Goal: Task Accomplishment & Management: Complete application form

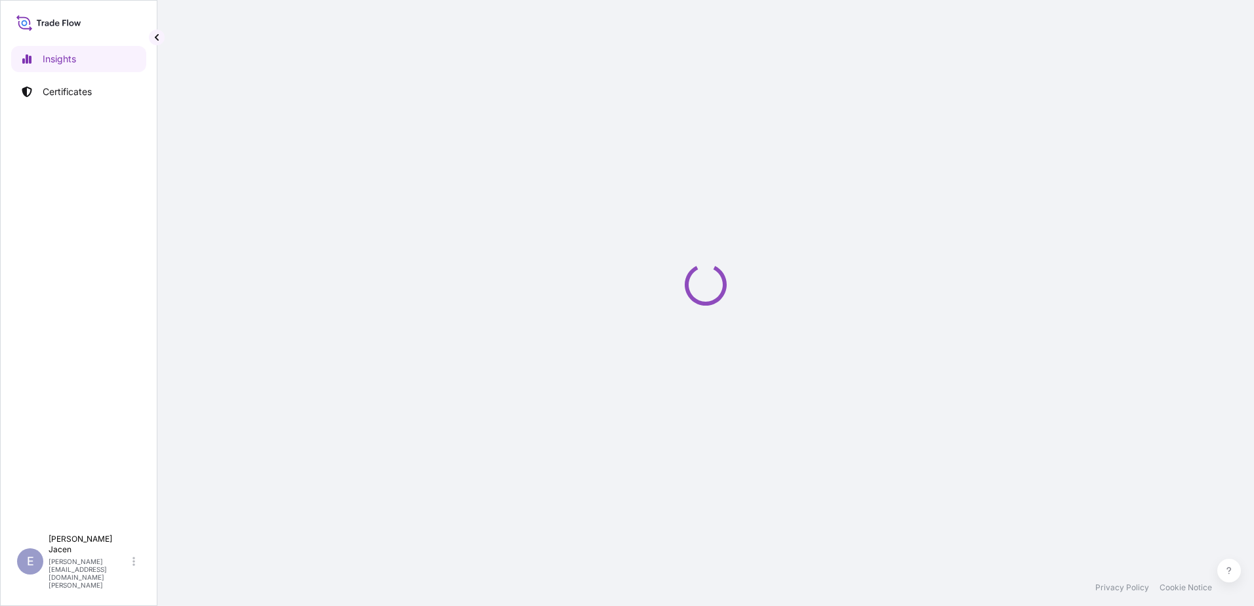
select select "2025"
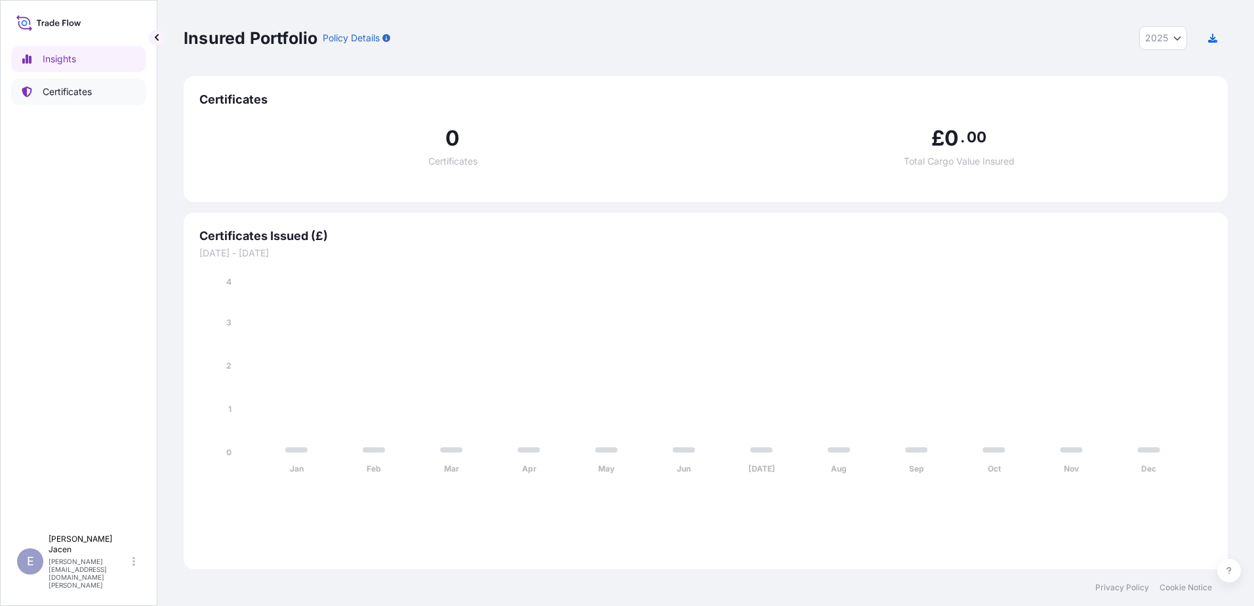
click at [78, 98] on p "Certificates" at bounding box center [67, 91] width 49 height 13
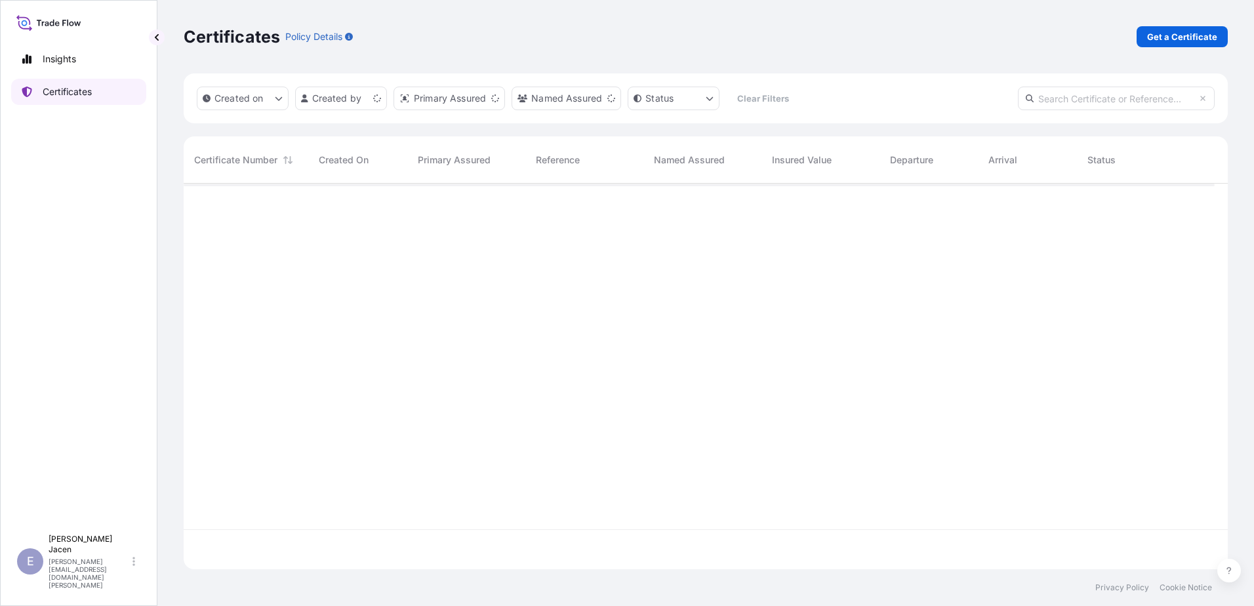
scroll to position [353, 1022]
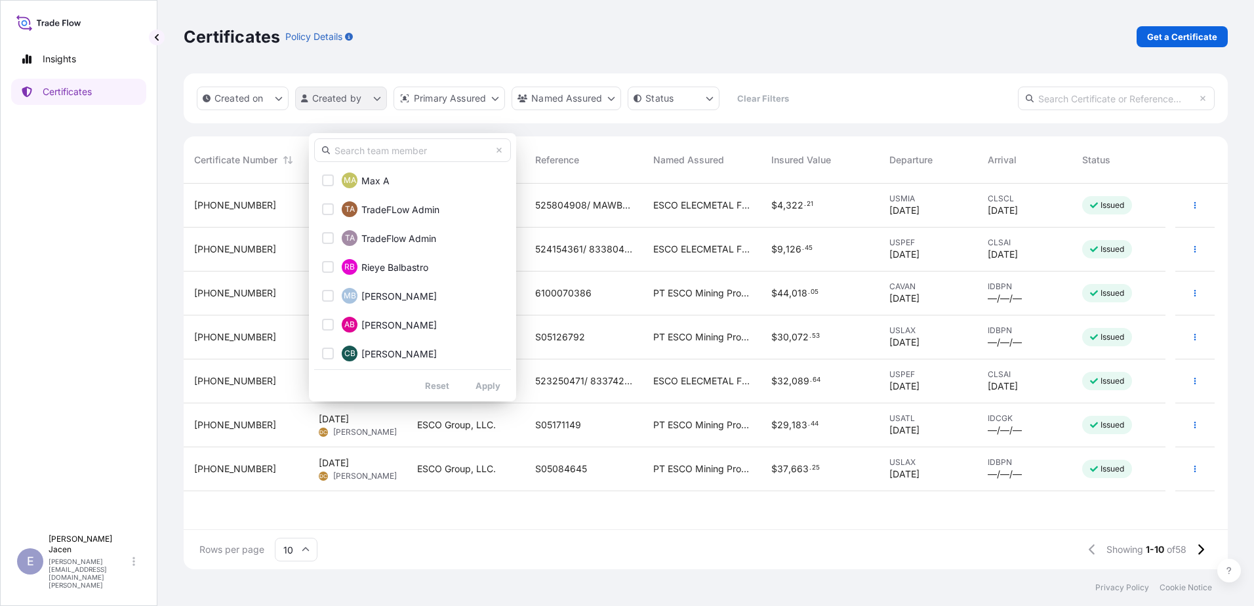
click at [398, 119] on html "Insights Certificates E [PERSON_NAME] [PERSON_NAME][EMAIL_ADDRESS][DOMAIN_NAME]…" at bounding box center [627, 303] width 1254 height 606
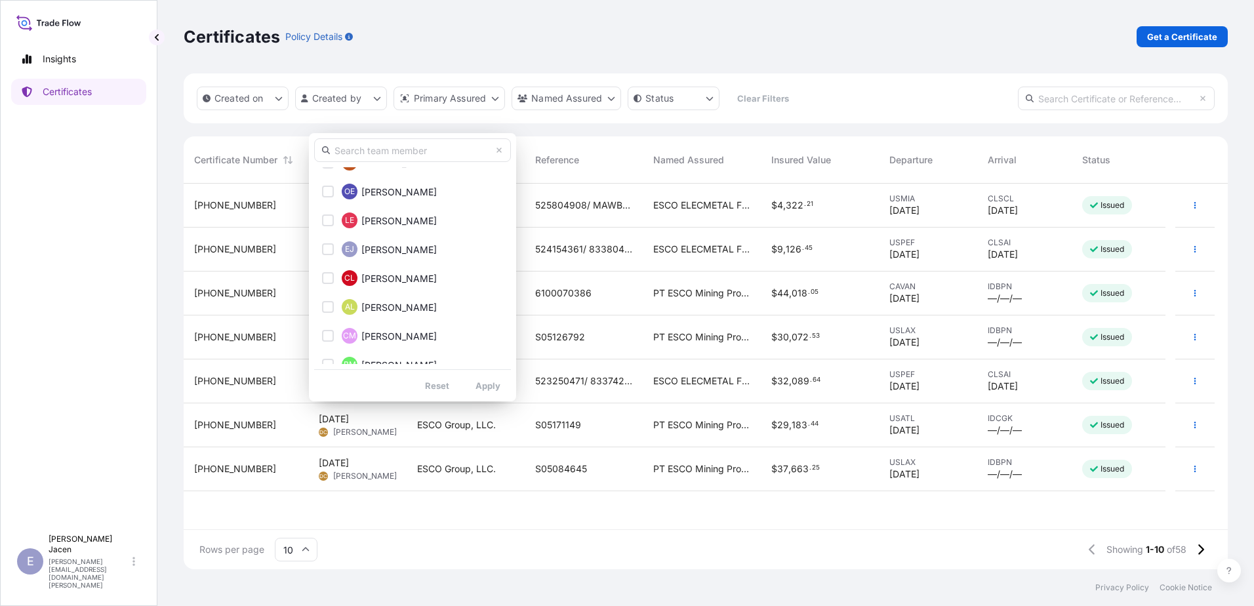
scroll to position [262, 0]
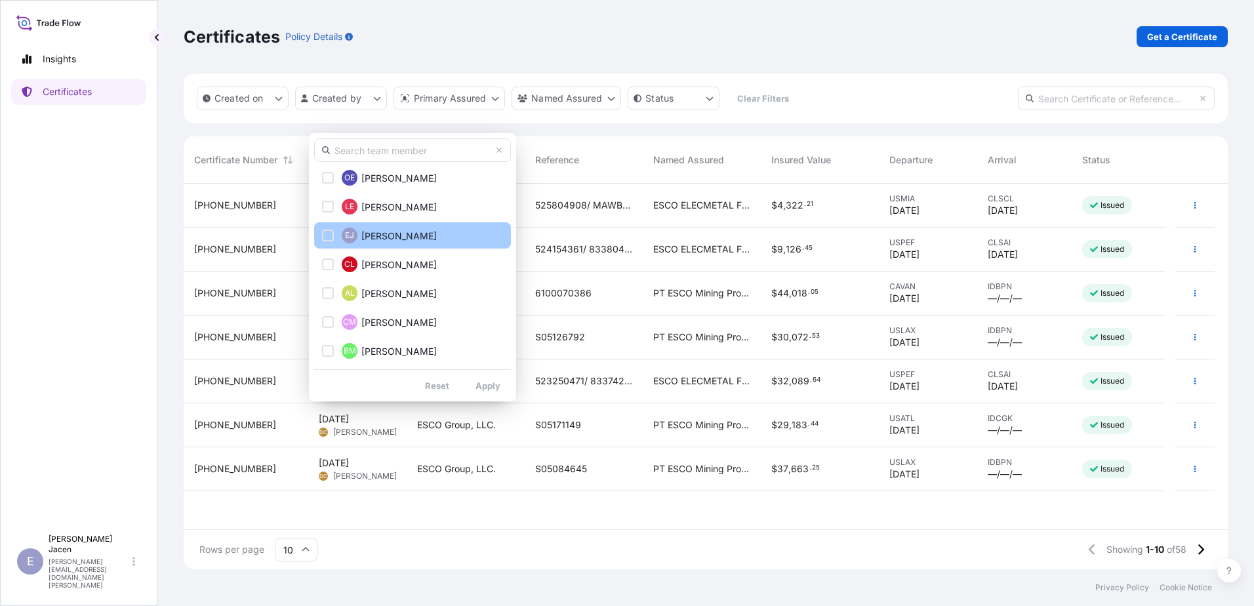
click at [388, 240] on span "[PERSON_NAME]" at bounding box center [399, 236] width 75 height 13
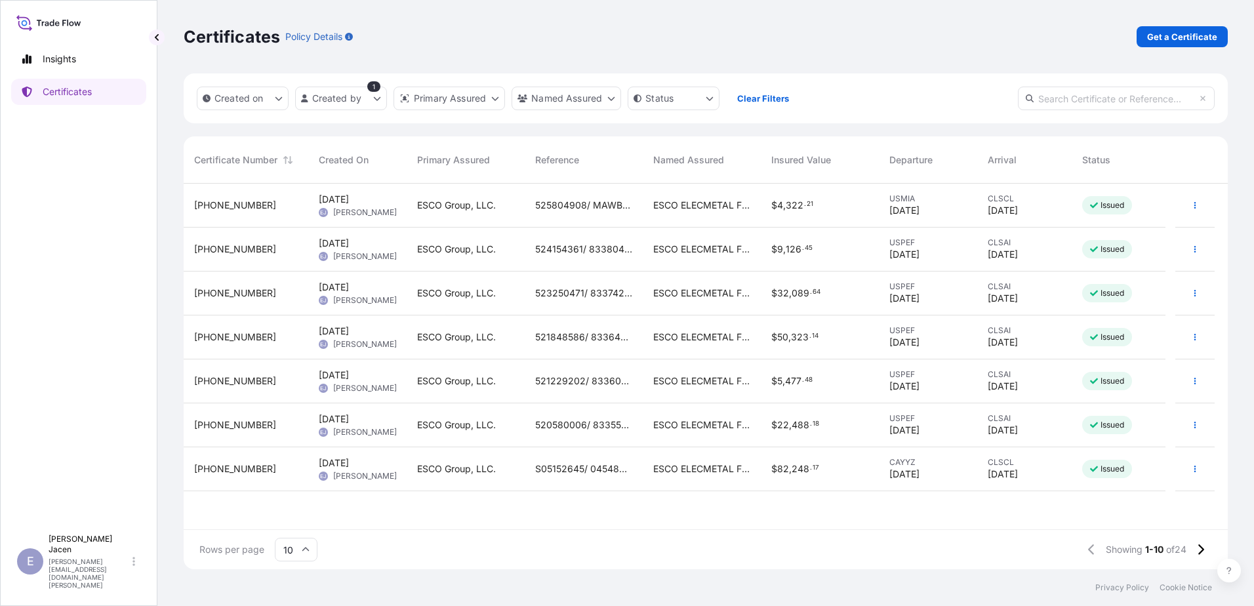
click at [284, 256] on div "[PHONE_NUMBER]" at bounding box center [246, 249] width 104 height 13
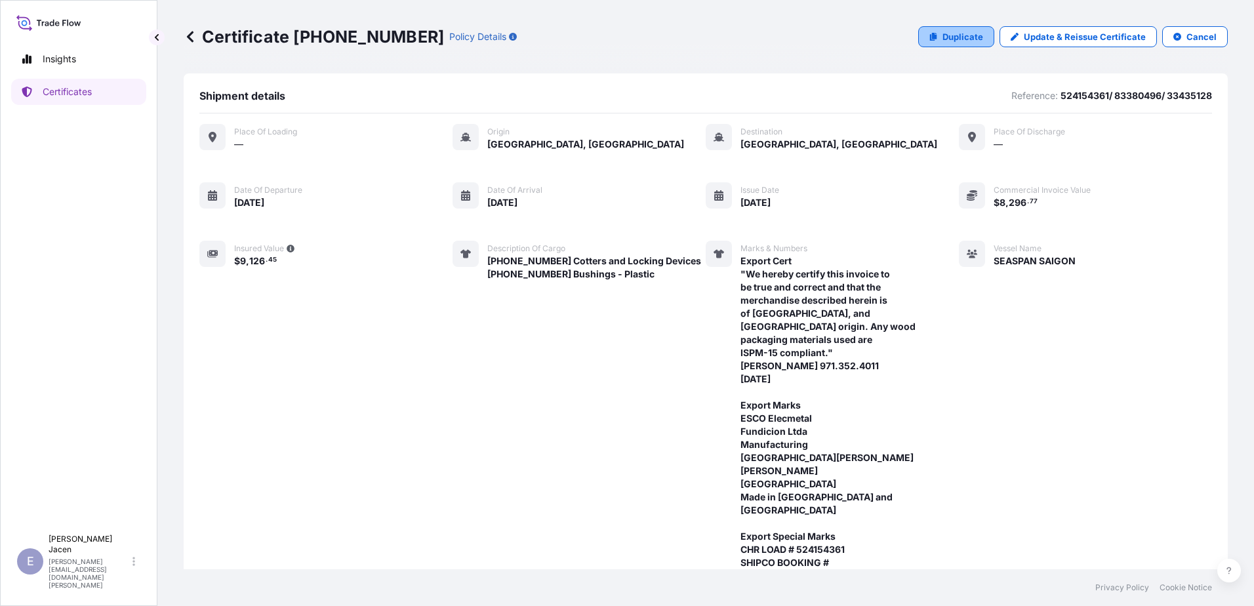
click at [834, 43] on p "Duplicate" at bounding box center [963, 36] width 41 height 13
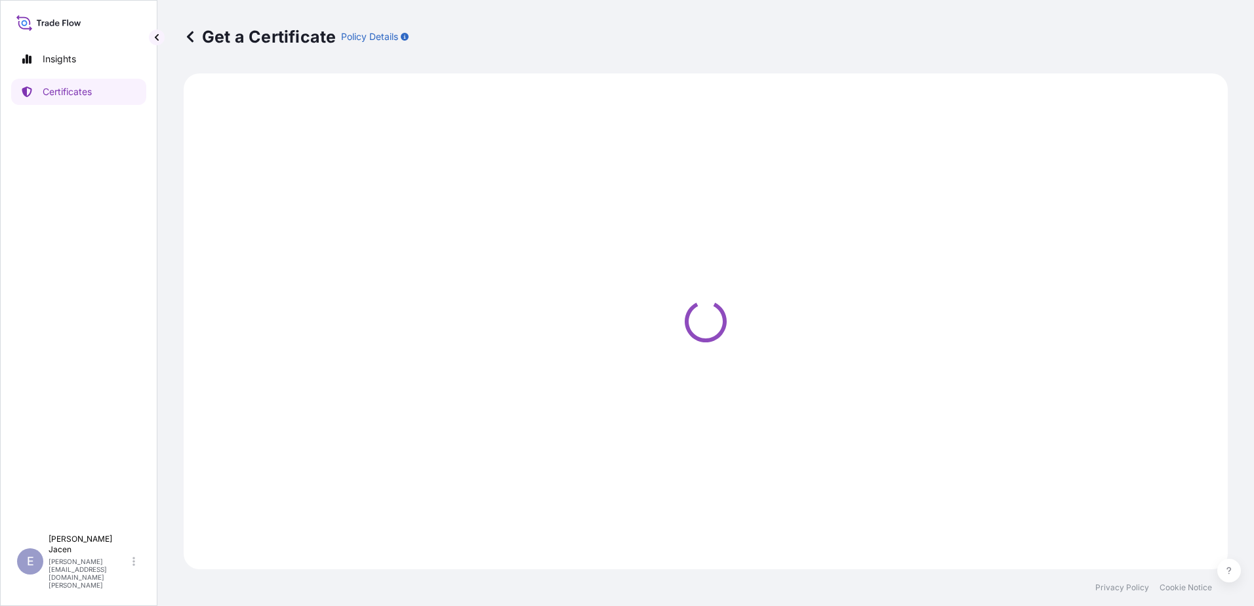
select select "Ocean Vessel"
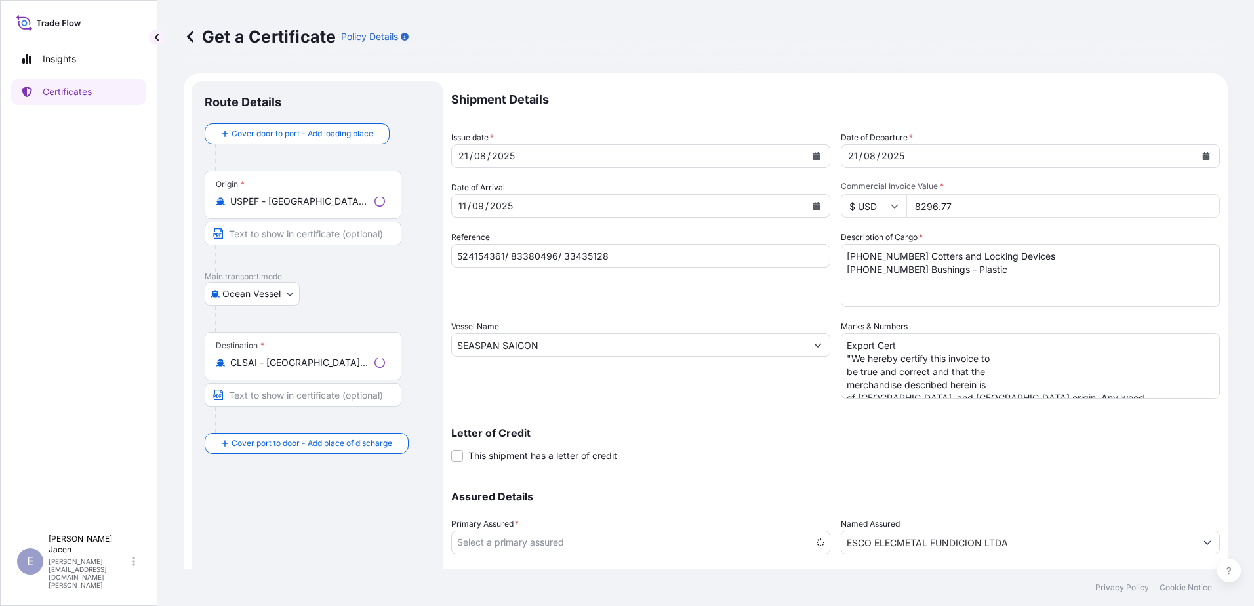
select select "31790"
click at [486, 214] on div "09" at bounding box center [478, 206] width 14 height 16
click at [468, 214] on div "11" at bounding box center [462, 206] width 10 height 16
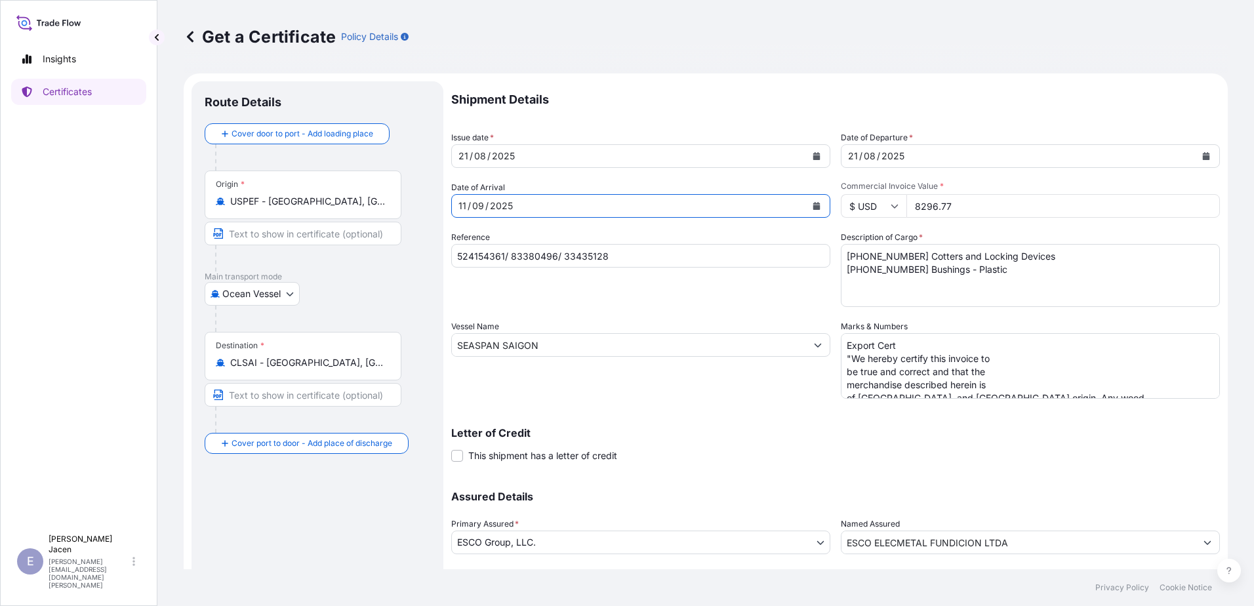
click at [468, 214] on div "11" at bounding box center [462, 206] width 10 height 16
click at [834, 164] on div "21" at bounding box center [853, 156] width 12 height 16
click at [470, 164] on div "21" at bounding box center [463, 156] width 12 height 16
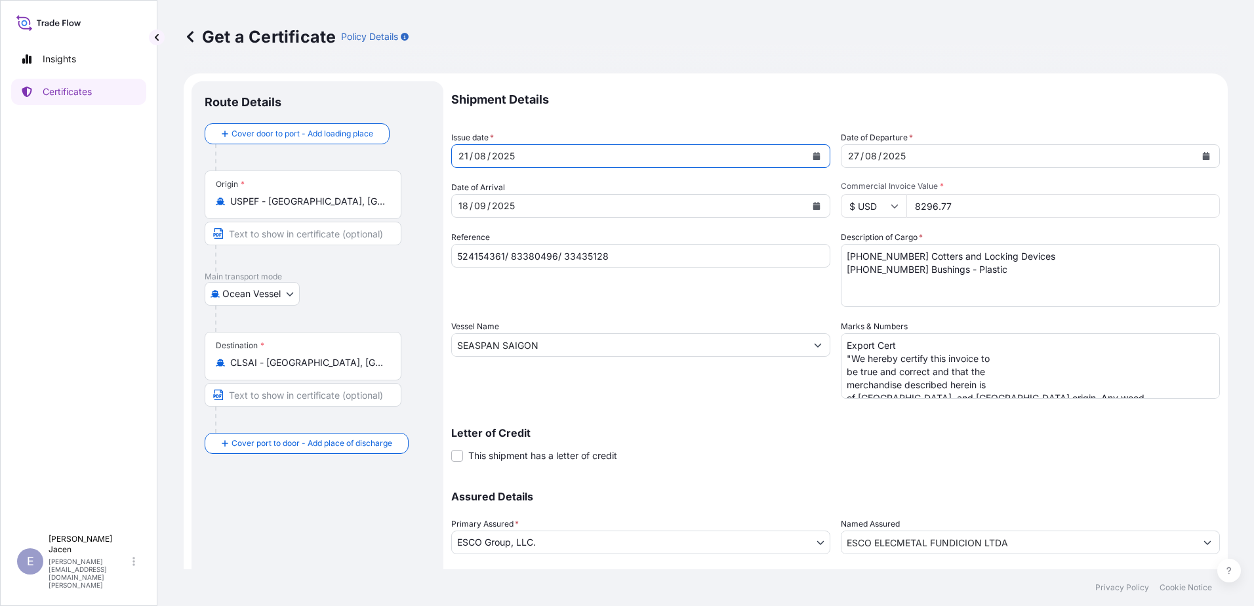
click at [470, 164] on div "21" at bounding box center [463, 156] width 12 height 16
drag, startPoint x: 1010, startPoint y: 245, endPoint x: 931, endPoint y: 249, distance: 79.5
click at [834, 218] on div "$ USD 8296.77" at bounding box center [1030, 206] width 379 height 24
type input "31286.11"
drag, startPoint x: 1035, startPoint y: 323, endPoint x: 880, endPoint y: 323, distance: 155.5
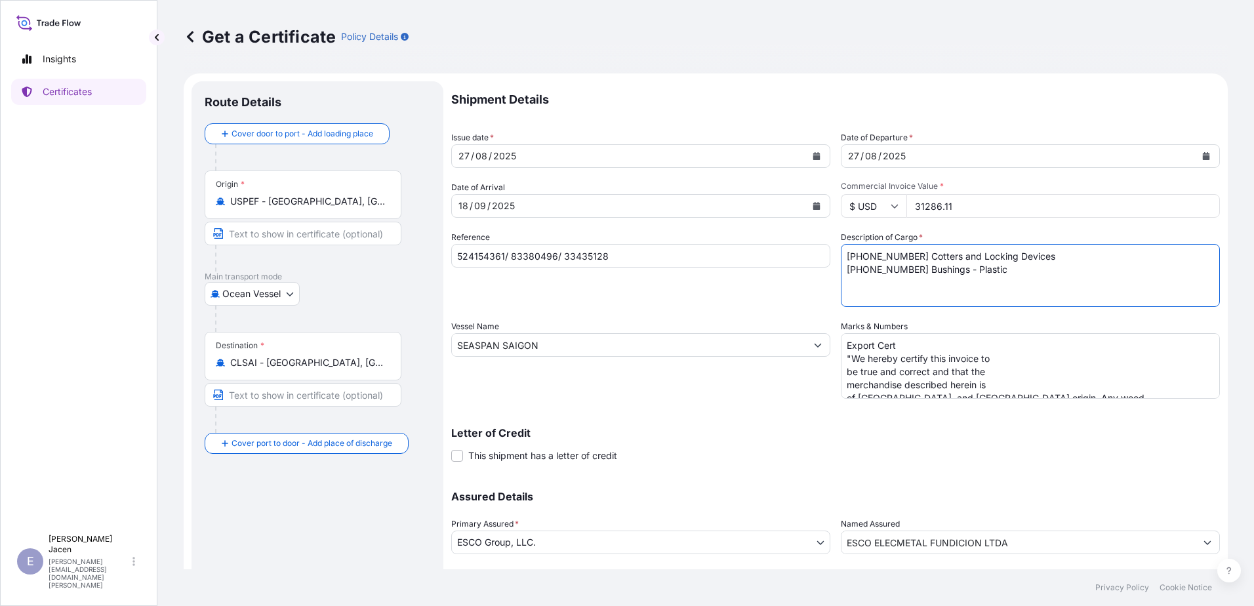
click at [834, 307] on textarea "[PHONE_NUMBER] Cotters and Locking Devices [PHONE_NUMBER] Bushings - Plastic" at bounding box center [1030, 275] width 379 height 63
type textarea "[PHONE_NUMBER] Cotters and Locking Devices"
click at [554, 268] on input "524154361/ 83380496/ 33435128" at bounding box center [640, 256] width 379 height 24
paste input "5060559"
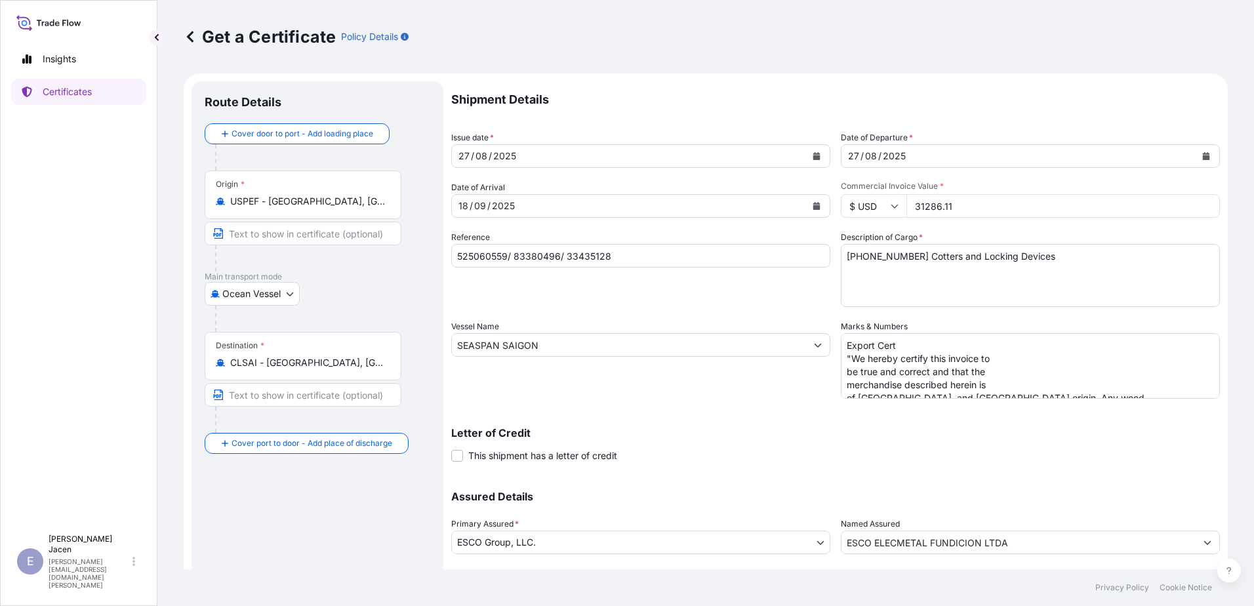
click at [606, 268] on input "525060559/ 83380496/ 33435128" at bounding box center [640, 256] width 379 height 24
paste input "6682"
click at [661, 268] on input "525060559/ 83386682/ 33435128" at bounding box center [640, 256] width 379 height 24
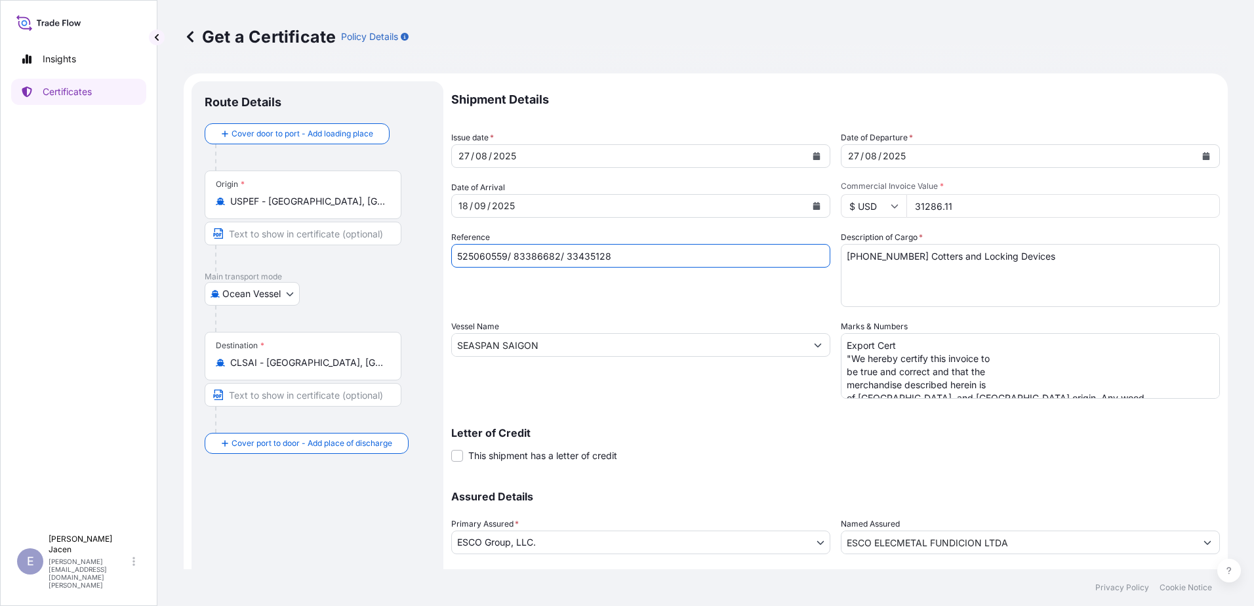
paste input "43544"
type input "525060559/ 83386682/ 33443544"
click at [653, 357] on input "SEASPAN SAIGON" at bounding box center [629, 345] width 354 height 24
drag, startPoint x: 671, startPoint y: 423, endPoint x: 402, endPoint y: 398, distance: 270.2
click at [402, 369] on form "Route Details Cover door to port - Add loading place Place of loading Road / [G…" at bounding box center [706, 362] width 1045 height 578
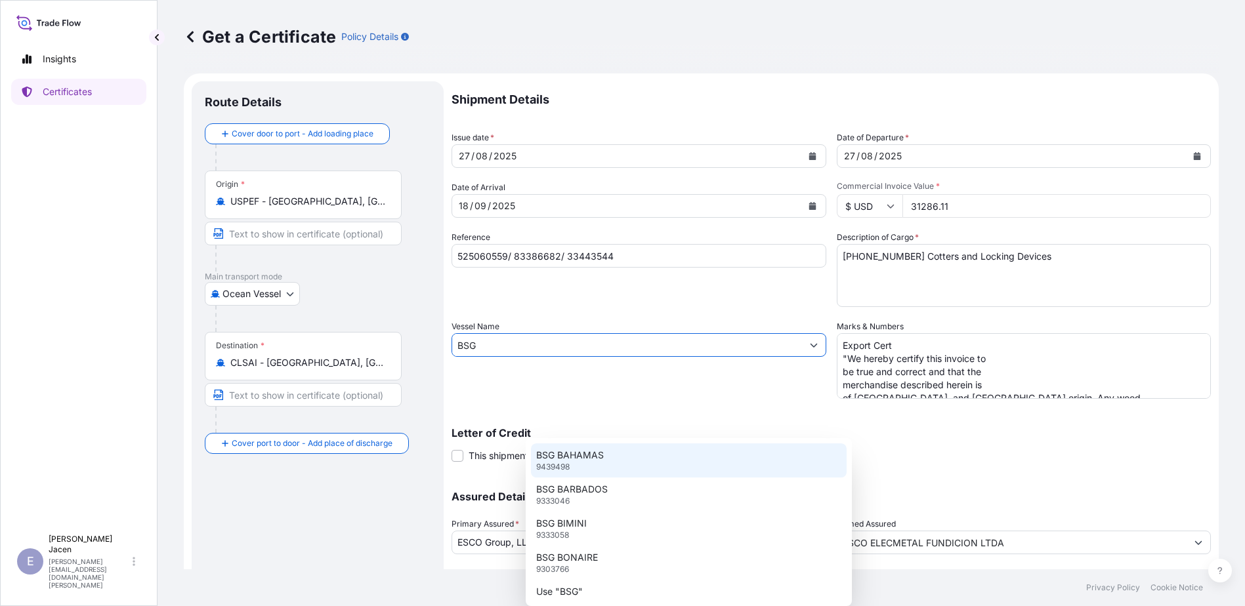
click at [615, 369] on div "BSG BAHAMAS 9439498" at bounding box center [689, 461] width 316 height 34
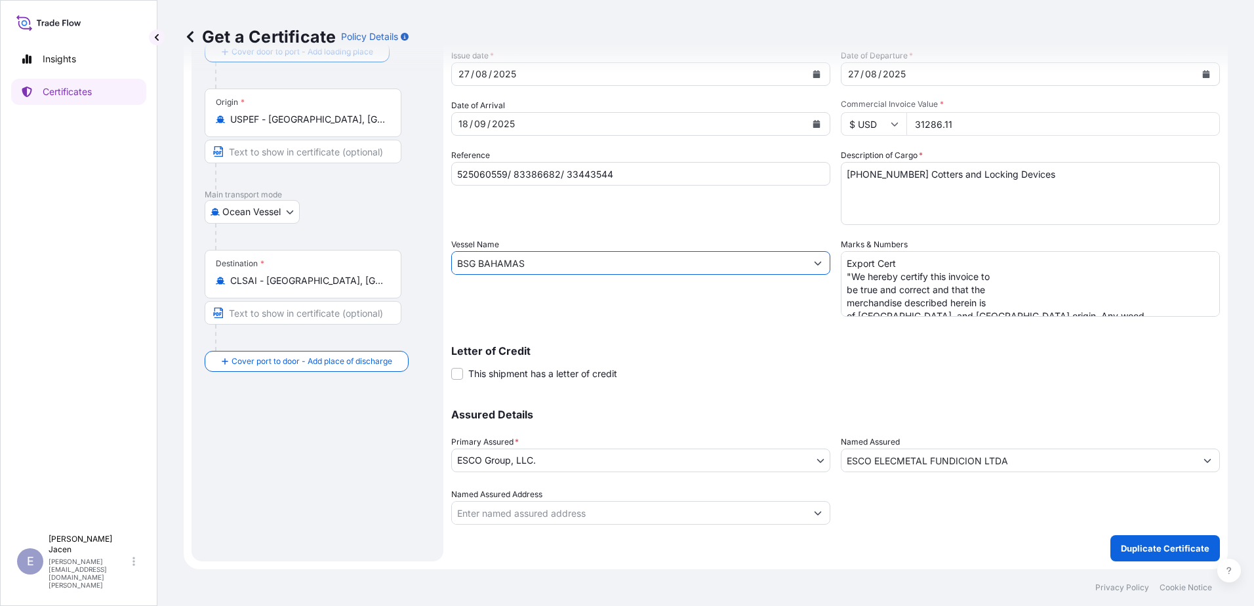
scroll to position [197, 0]
type input "BSG BAHAMAS"
drag, startPoint x: 877, startPoint y: 218, endPoint x: 1060, endPoint y: 373, distance: 239.7
click at [834, 369] on div "Shipment Details Issue date * [DATE] Date of Departure * [DATE] Date of Arrival…" at bounding box center [835, 262] width 769 height 526
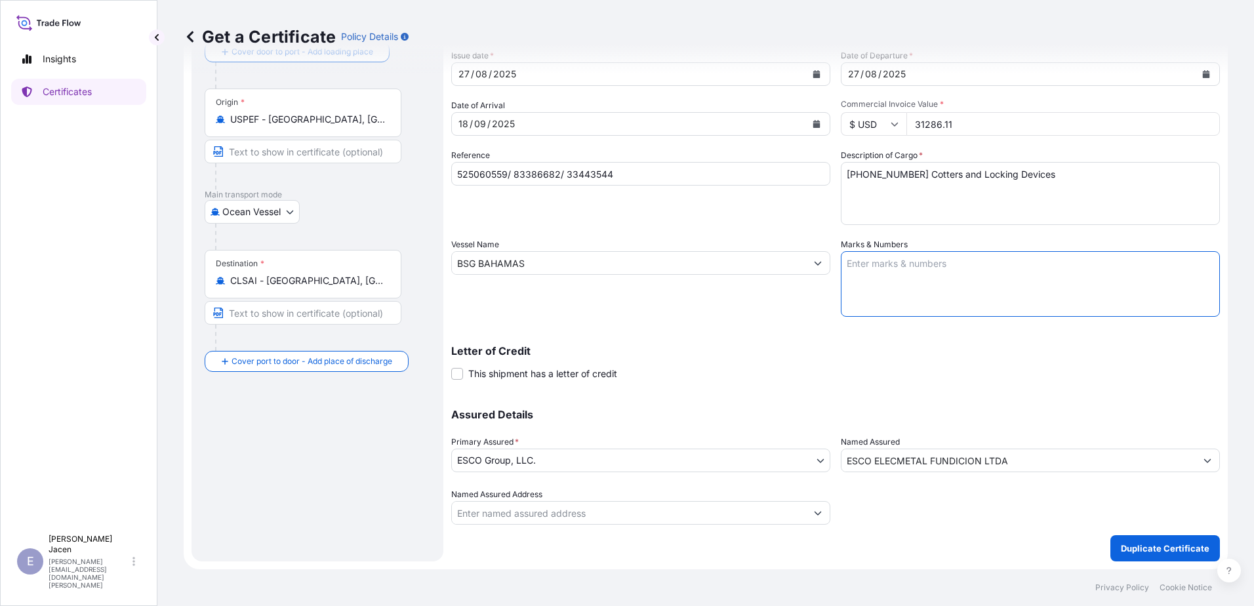
scroll to position [0, 0]
click at [834, 251] on textarea "Export Cert "We hereby certify this invoice to be true and correct and that the…" at bounding box center [1030, 284] width 379 height 66
paste textarea "Export Cert "We hereby certify this invoice to be true and correct and that the…"
click at [834, 259] on textarea "Export Cert "We hereby certify this invoice to be true and correct and that the…" at bounding box center [1030, 284] width 379 height 66
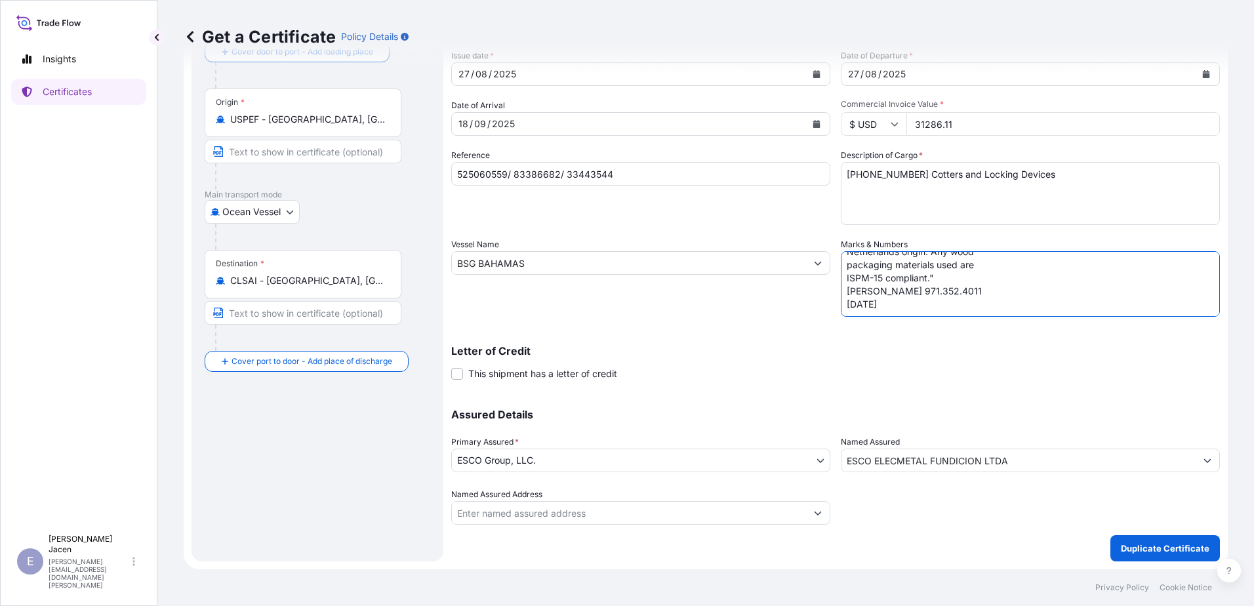
paste textarea "Export Marks ESCO Elecmetal Fundicion Ltda Manufacturing [GEOGRAPHIC_DATA][PERS…"
click at [834, 262] on textarea "Export Cert "We hereby certify this invoice to be true and correct and that the…" at bounding box center [1030, 284] width 379 height 66
paste textarea "Export Special Marks CHR LOAD # 525060559 SHIPCO BOOKING # 83386682 INVOICE # 3…"
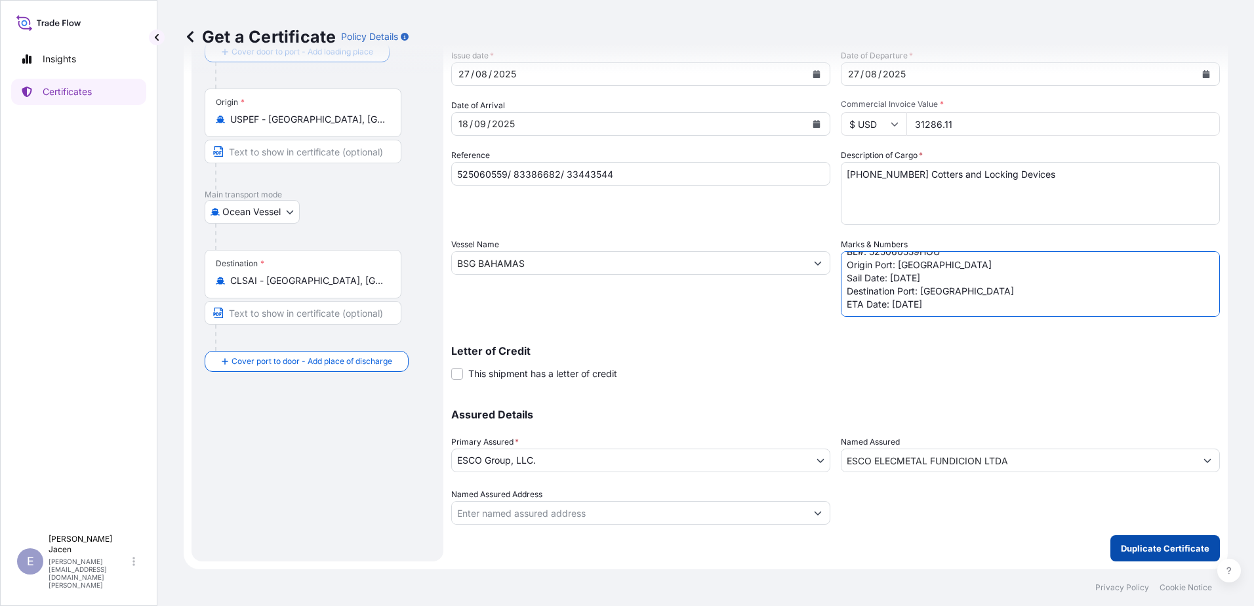
type textarea "Export Cert "We hereby certify this invoice to be true and correct and that the…"
click at [834, 369] on p "Duplicate Certificate" at bounding box center [1165, 548] width 89 height 13
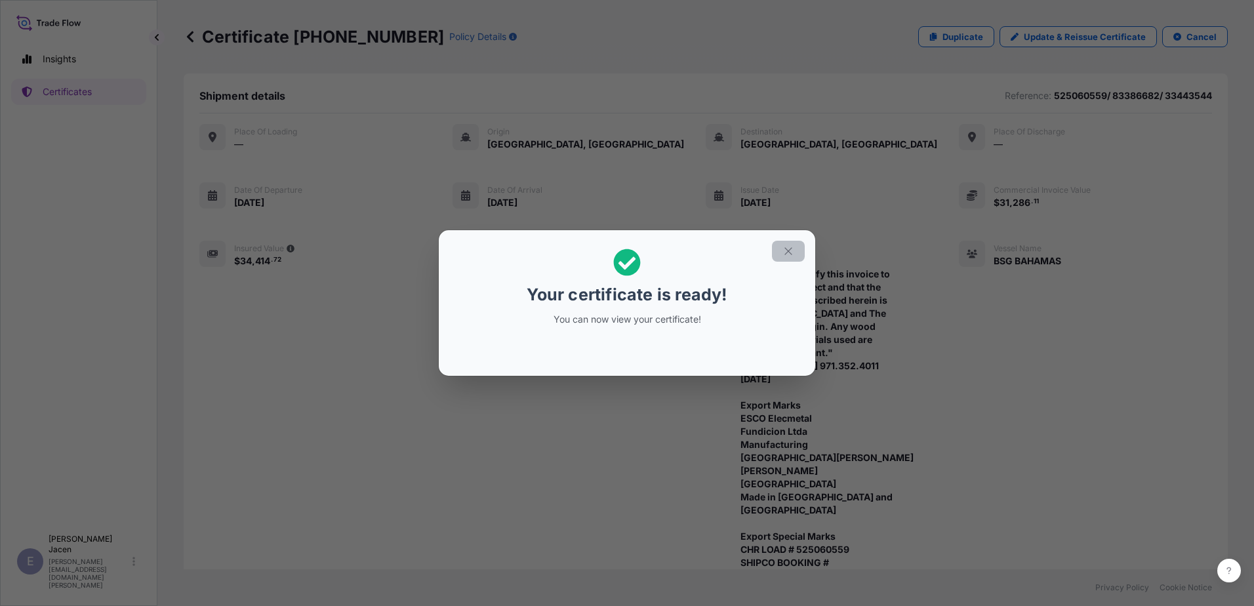
click at [792, 247] on icon "button" at bounding box center [788, 250] width 7 height 7
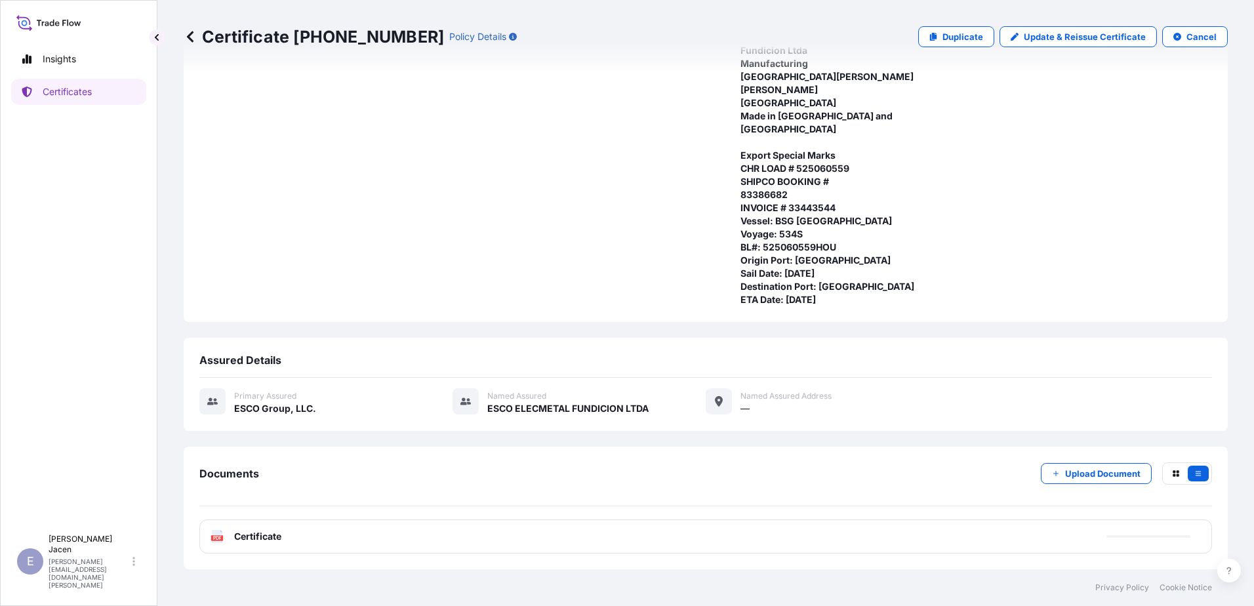
scroll to position [511, 0]
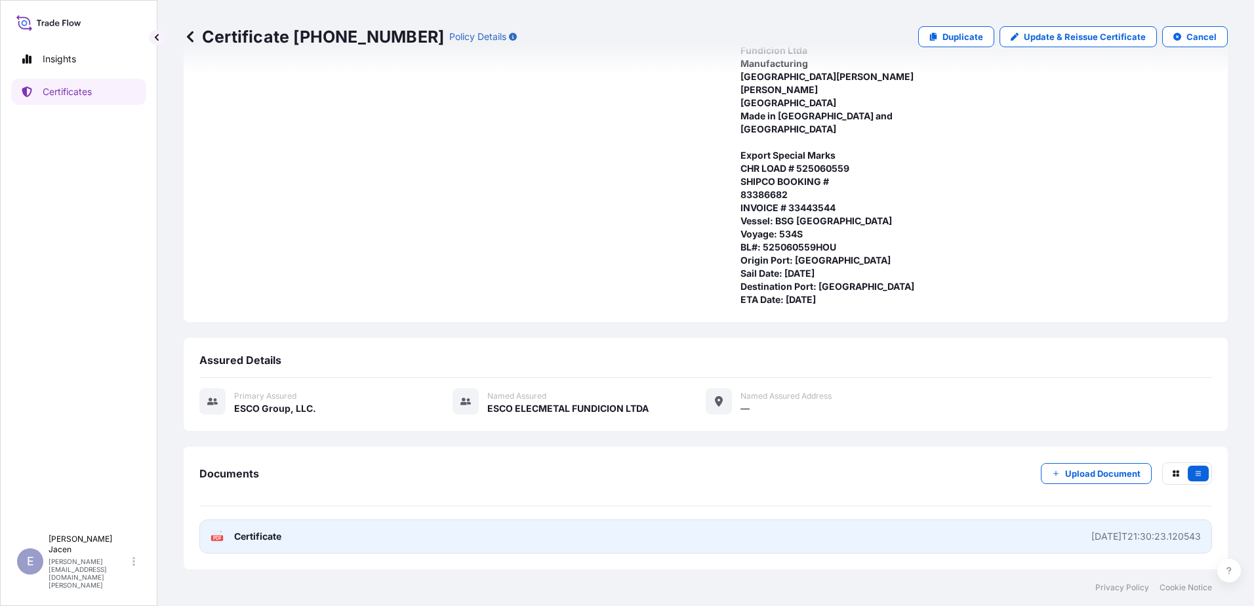
click at [834, 369] on link "PDF Certificate [DATE]T21:30:23.120543" at bounding box center [705, 537] width 1013 height 34
